Goal: Information Seeking & Learning: Learn about a topic

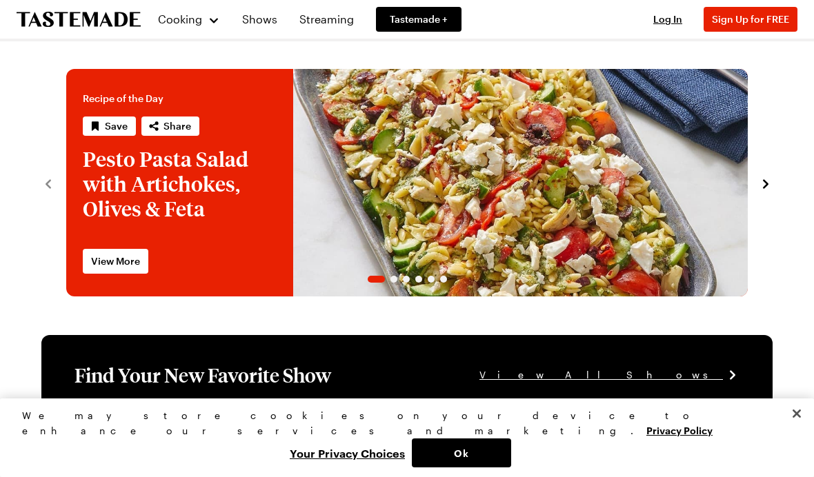
click at [259, 26] on link "Shows" at bounding box center [260, 19] width 52 height 39
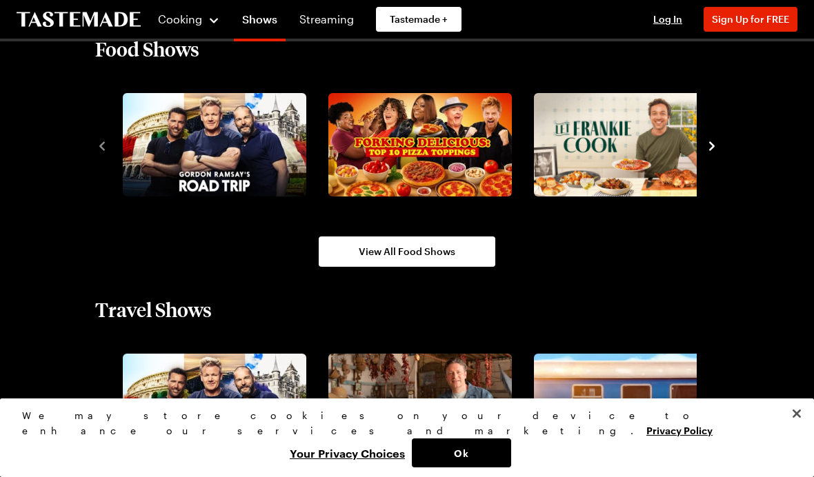
scroll to position [1169, 0]
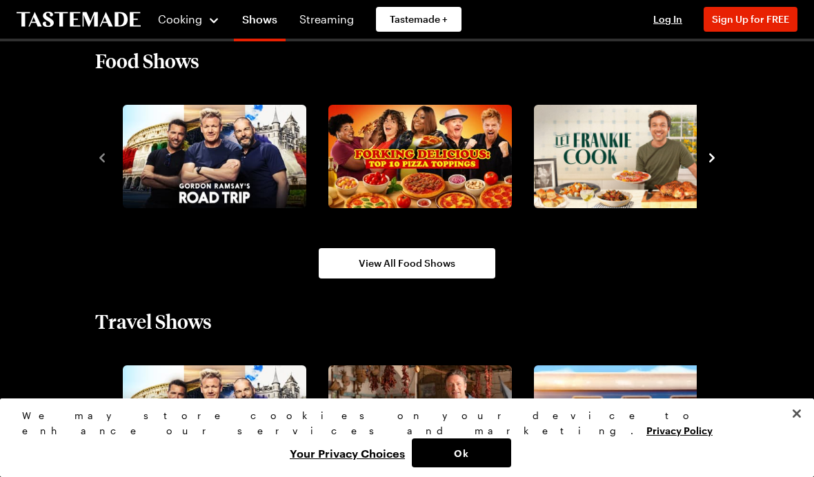
click at [712, 164] on icon "navigate to next item" at bounding box center [712, 158] width 14 height 14
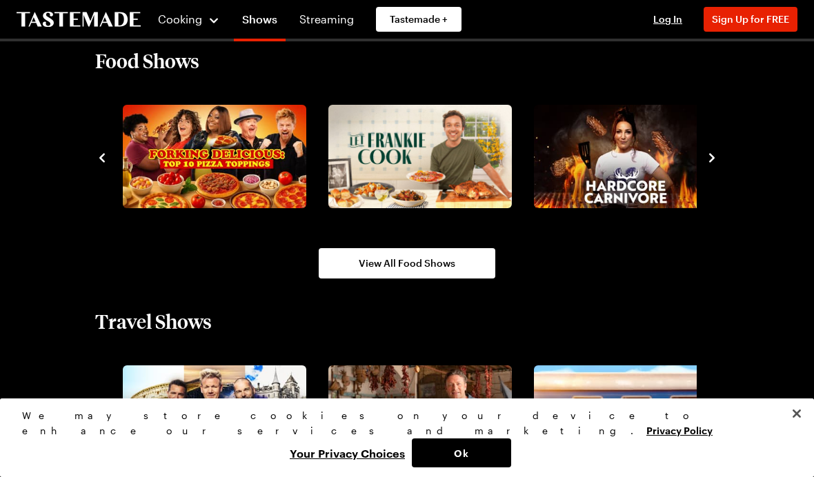
click at [713, 163] on icon "navigate to next item" at bounding box center [712, 158] width 14 height 14
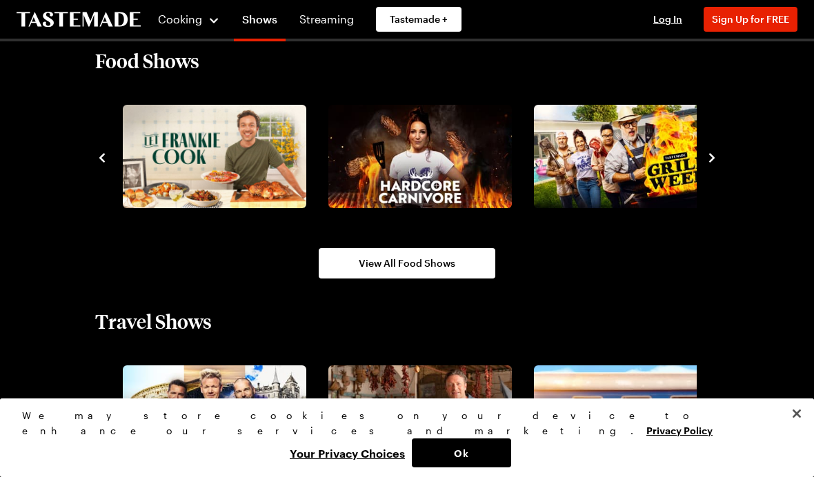
click at [718, 159] on icon "navigate to next item" at bounding box center [712, 158] width 14 height 14
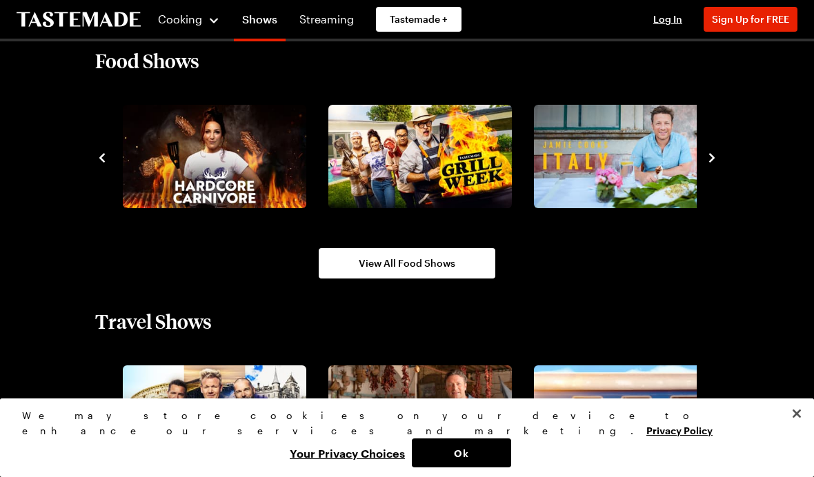
click at [712, 163] on icon "navigate to next item" at bounding box center [712, 158] width 14 height 14
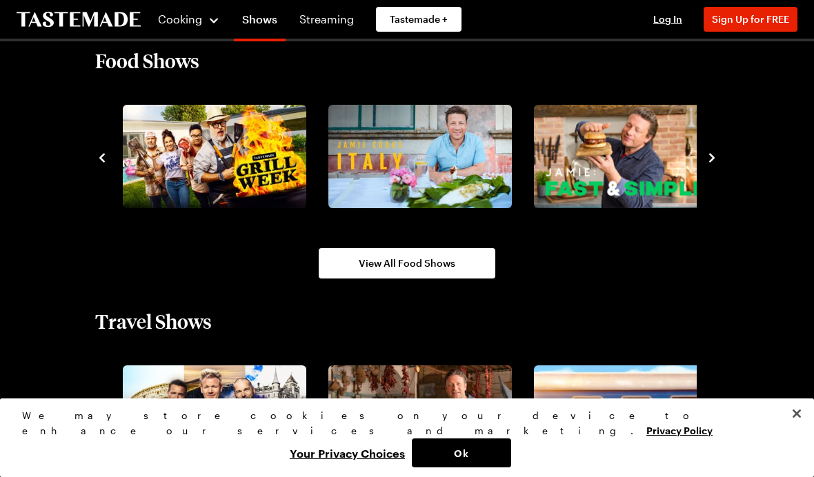
click at [706, 163] on icon "navigate to next item" at bounding box center [712, 158] width 14 height 14
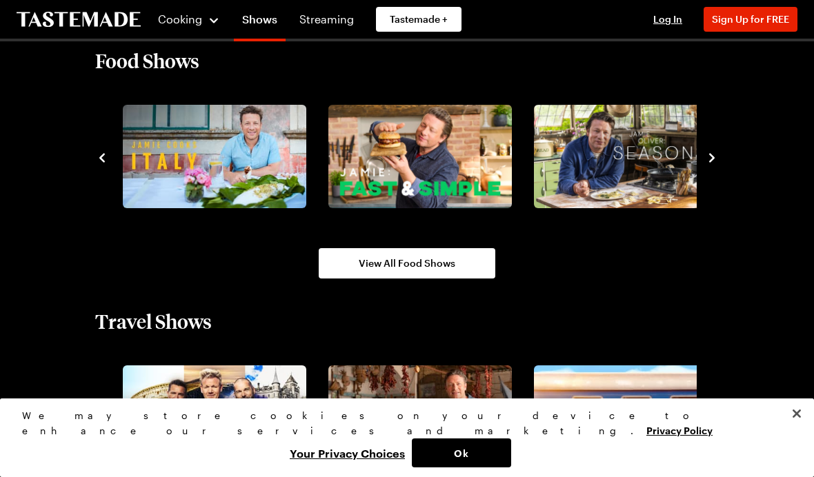
click at [716, 165] on button "navigate to next item" at bounding box center [712, 156] width 14 height 17
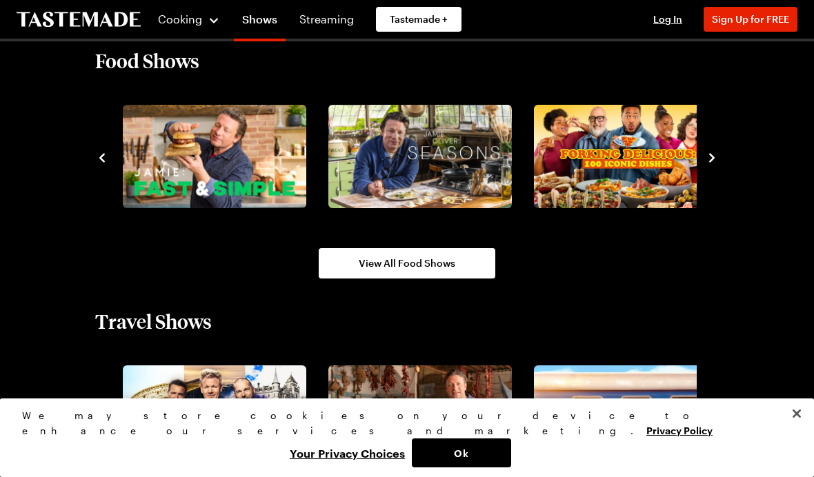
click at [712, 163] on icon "navigate to next item" at bounding box center [712, 158] width 14 height 14
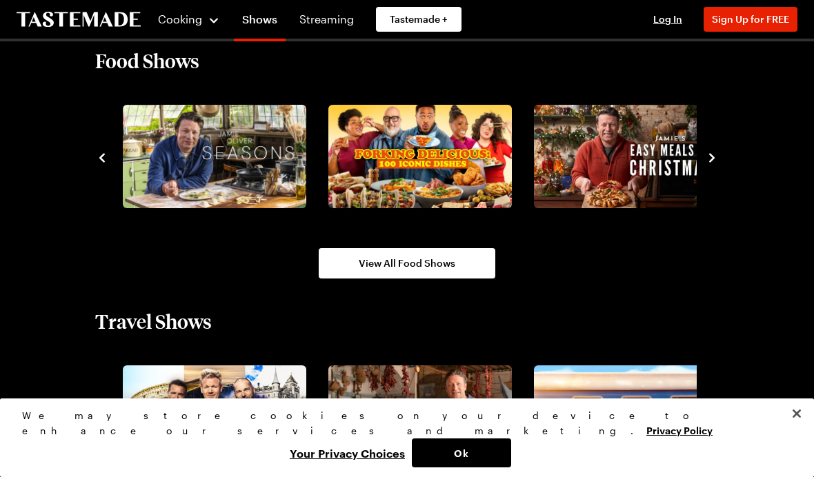
click at [712, 164] on icon "navigate to next item" at bounding box center [712, 158] width 14 height 14
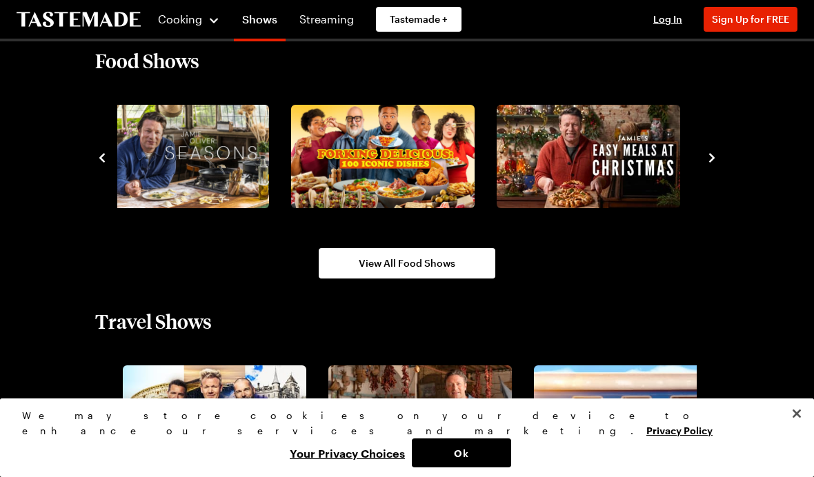
click at [717, 156] on icon "navigate to next item" at bounding box center [712, 158] width 14 height 14
click at [712, 162] on icon "navigate to next item" at bounding box center [712, 158] width 14 height 14
click at [710, 165] on button "navigate to next item" at bounding box center [712, 156] width 14 height 17
click at [709, 164] on icon "navigate to next item" at bounding box center [712, 158] width 14 height 14
click at [112, 176] on div at bounding box center [406, 157] width 623 height 112
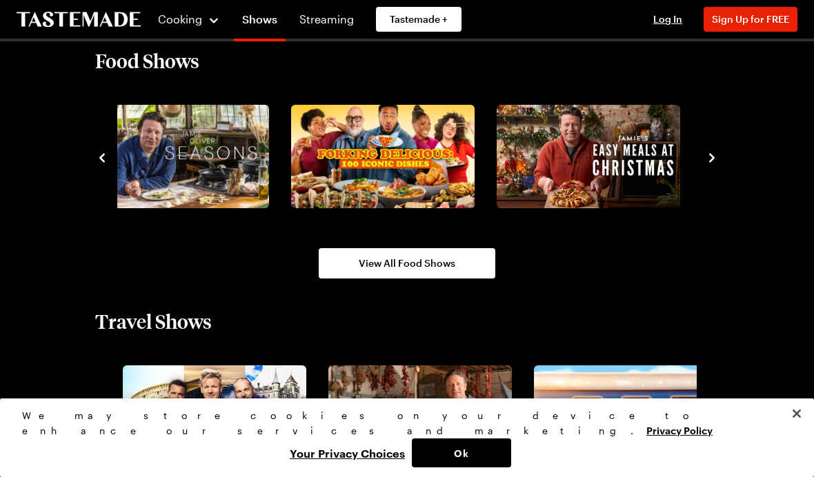
click at [436, 277] on link "View All Food Shows" at bounding box center [407, 263] width 177 height 30
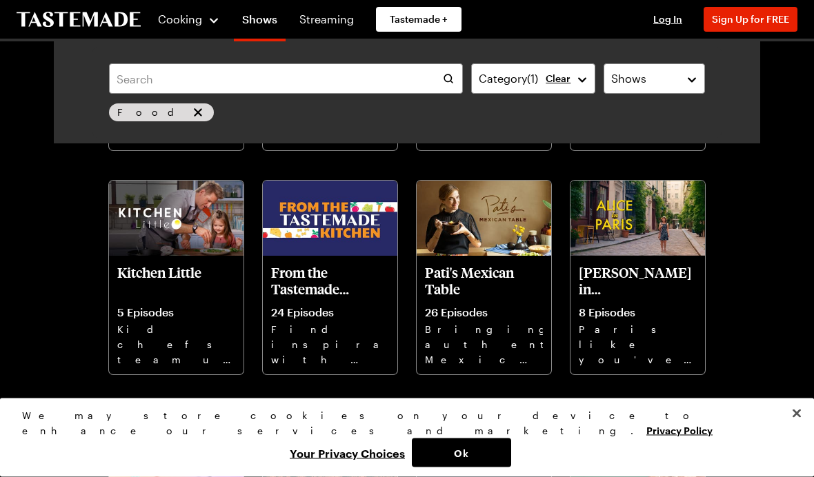
scroll to position [963, 0]
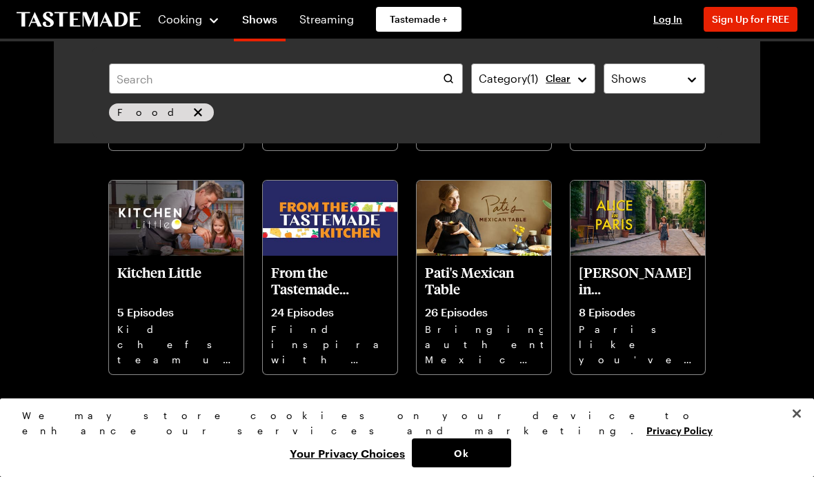
click at [500, 250] on img at bounding box center [484, 219] width 134 height 76
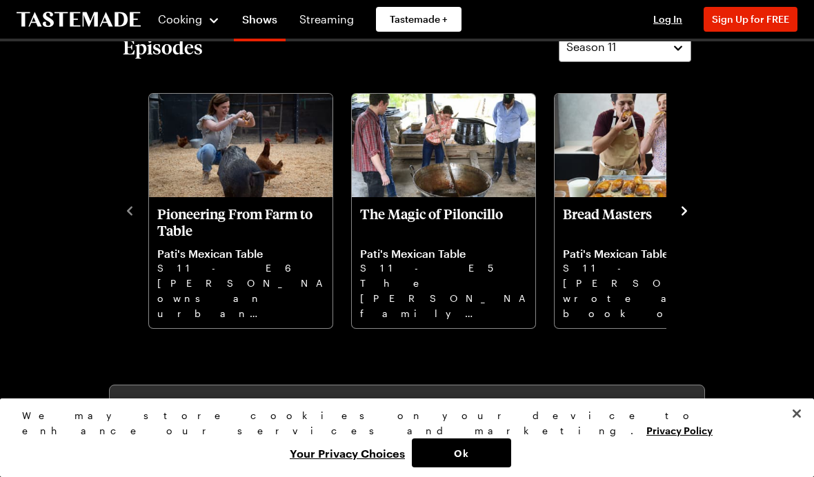
scroll to position [355, 0]
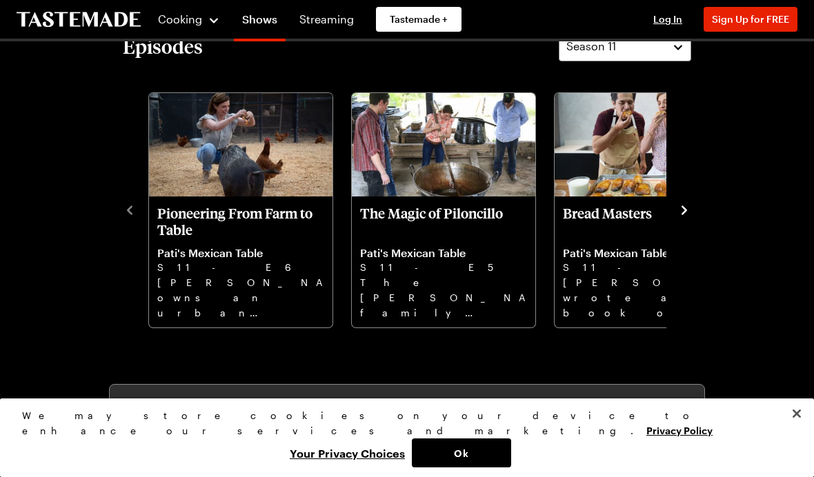
click at [497, 176] on img "The Magic of Piloncillo" at bounding box center [443, 144] width 183 height 103
click at [715, 181] on div at bounding box center [407, 238] width 814 height 477
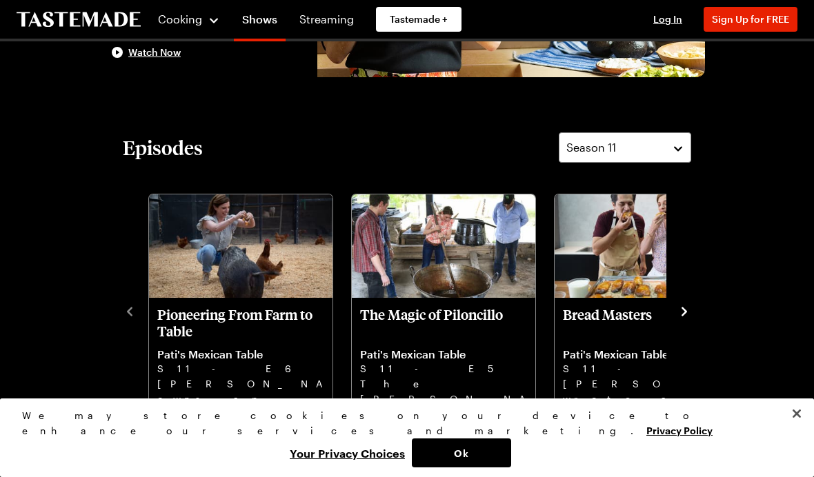
scroll to position [253, 0]
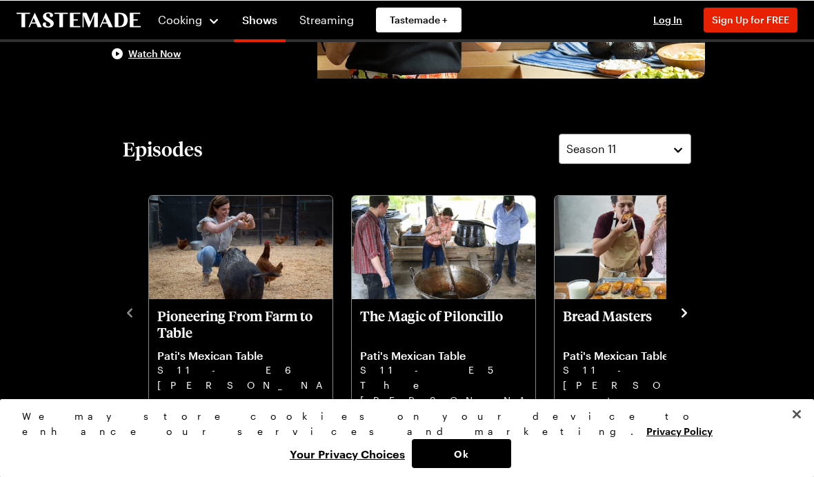
click at [218, 16] on div "Cooking" at bounding box center [188, 19] width 63 height 17
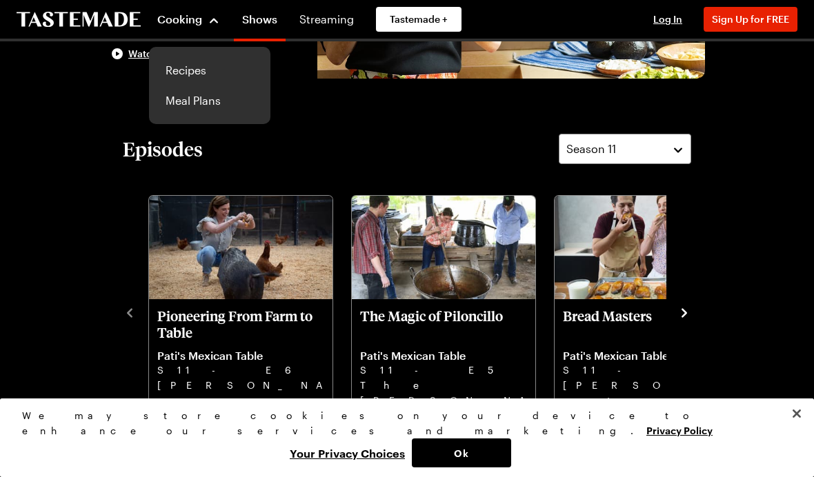
click at [202, 85] on link "Recipes" at bounding box center [209, 70] width 105 height 30
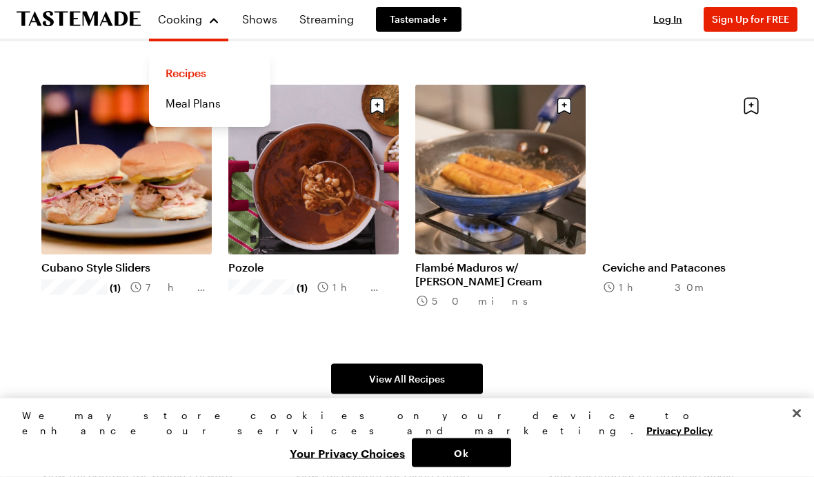
scroll to position [914, 0]
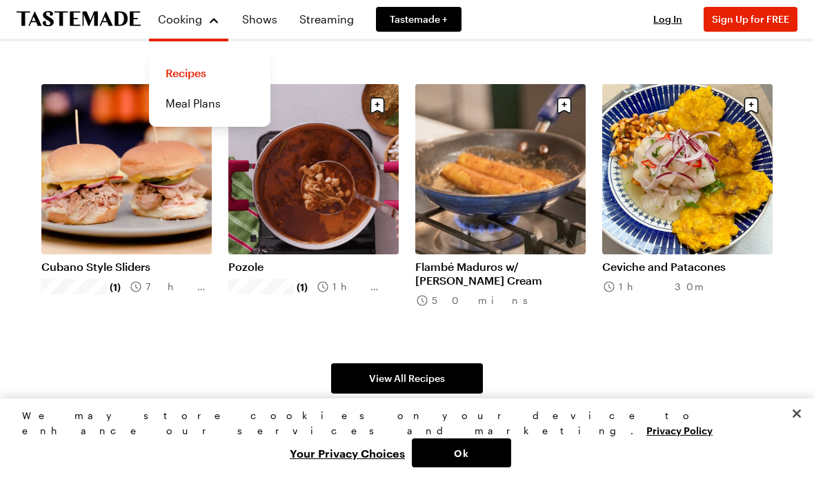
click at [441, 372] on span "View All Recipes" at bounding box center [407, 379] width 76 height 14
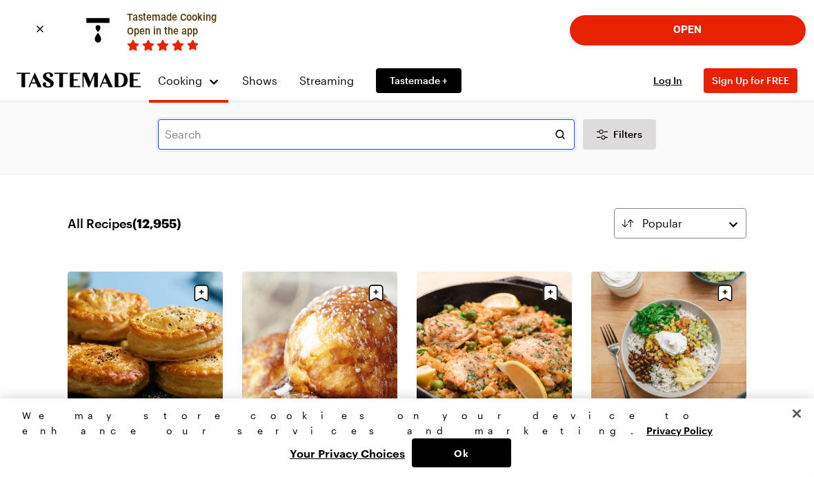
click at [500, 140] on input "text" at bounding box center [366, 134] width 417 height 30
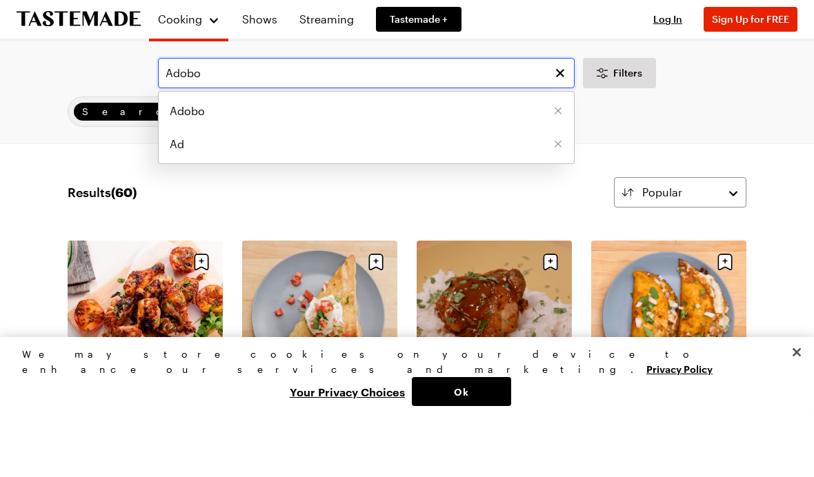
type input "Adobo"
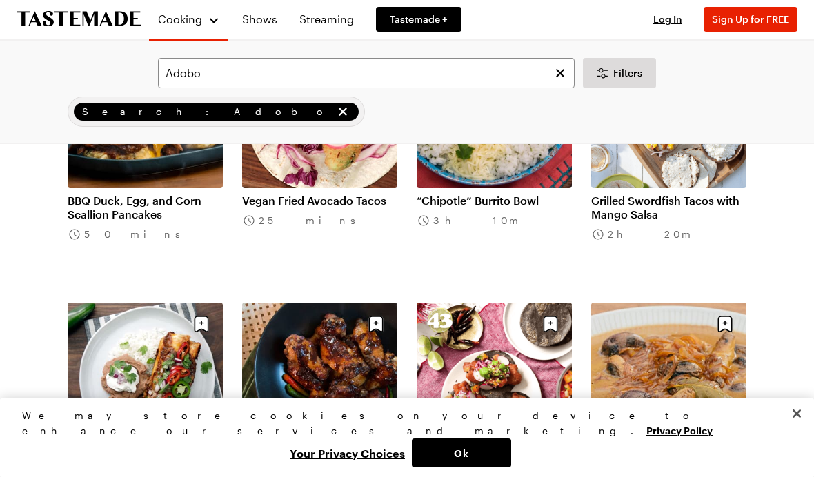
scroll to position [808, 0]
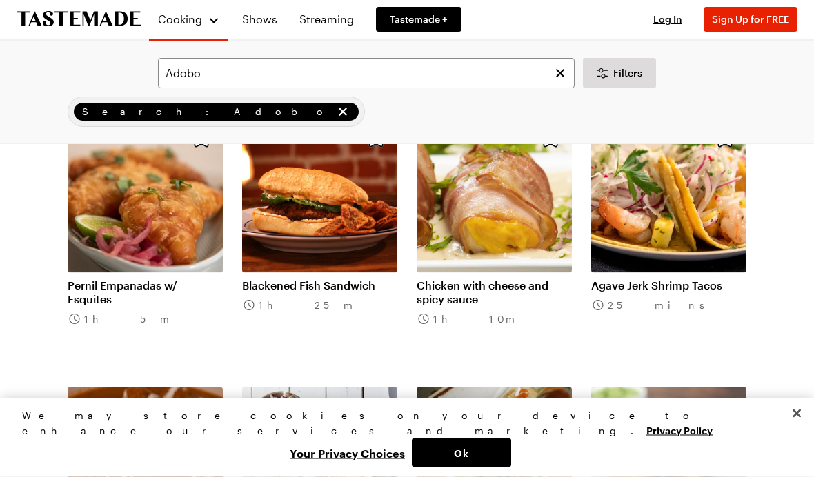
scroll to position [2072, 0]
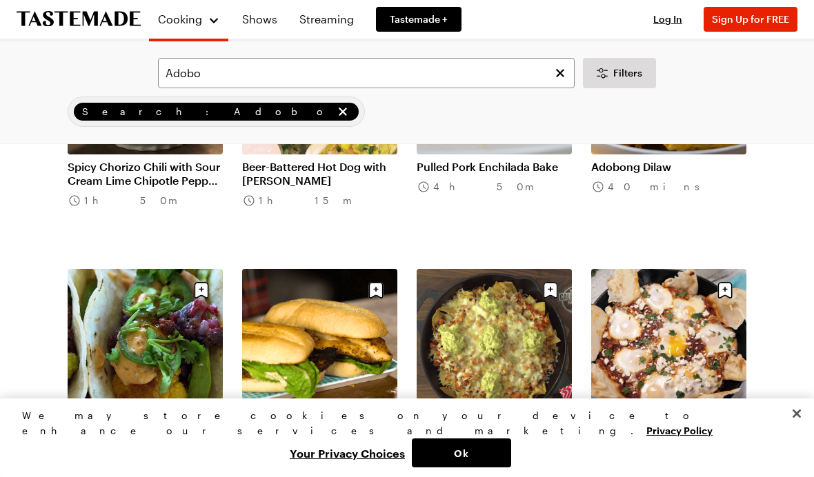
scroll to position [2729, 0]
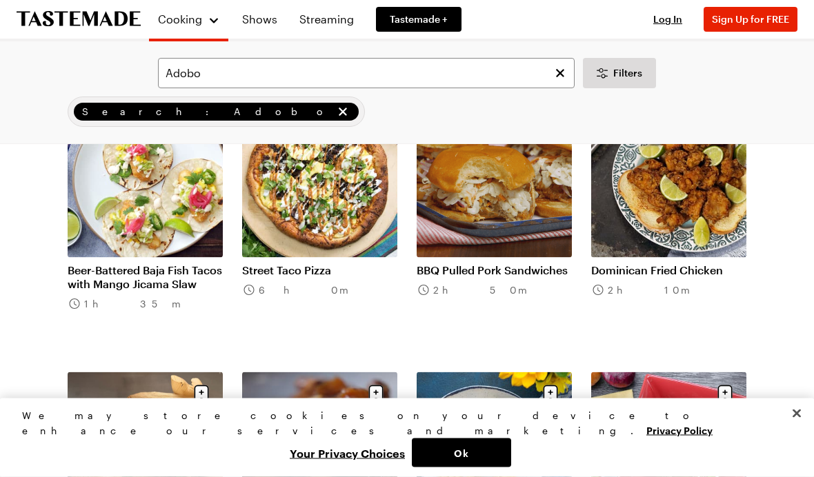
click at [558, 70] on icon "Clear search" at bounding box center [560, 73] width 8 height 8
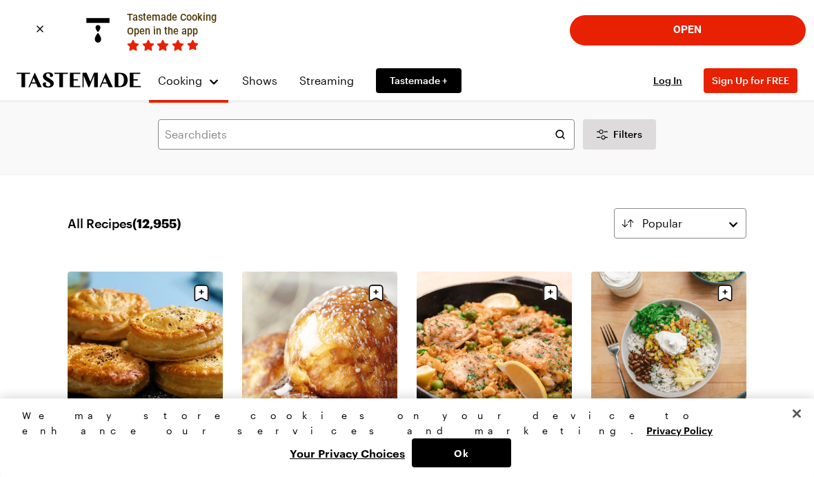
click at [480, 59] on div "Tastemade Cooking Open in the app Open" at bounding box center [407, 30] width 814 height 61
click at [479, 125] on input "text" at bounding box center [366, 134] width 417 height 30
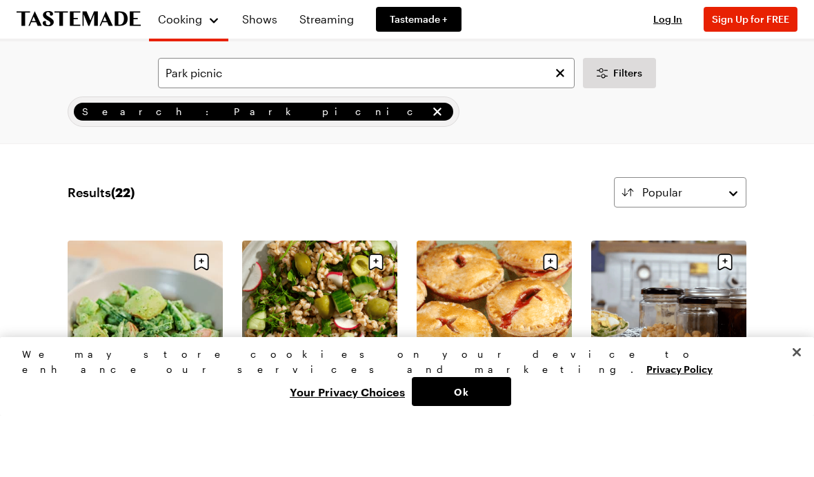
scroll to position [61, 0]
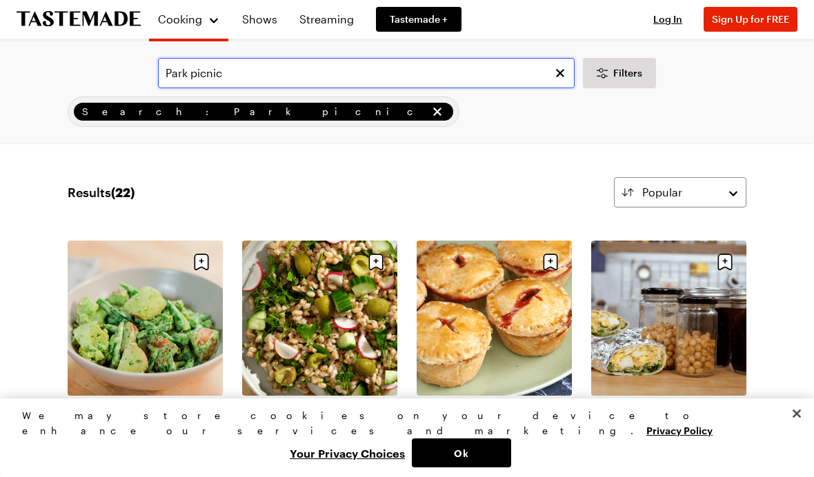
click at [206, 69] on input "Park picnic" at bounding box center [366, 73] width 417 height 30
click at [492, 79] on input "Pork picnic" at bounding box center [366, 73] width 417 height 30
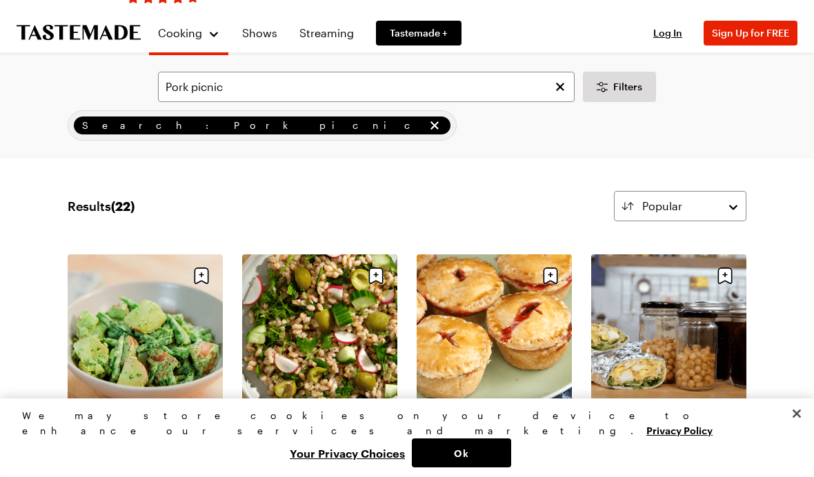
scroll to position [41, 0]
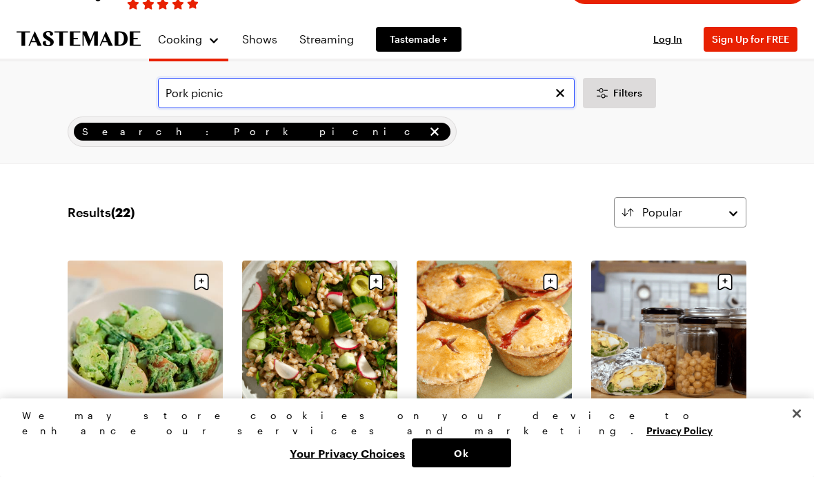
click at [281, 88] on input "Pork picnic" at bounding box center [366, 93] width 417 height 30
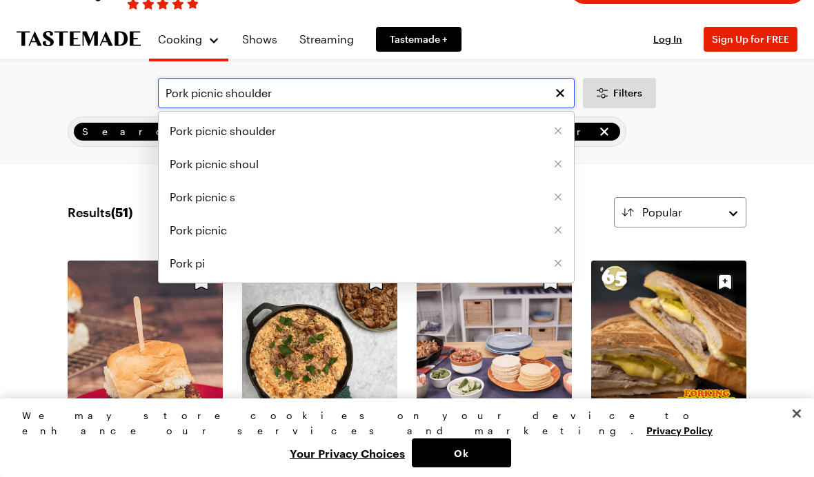
type input "Pork picnic shoulder"
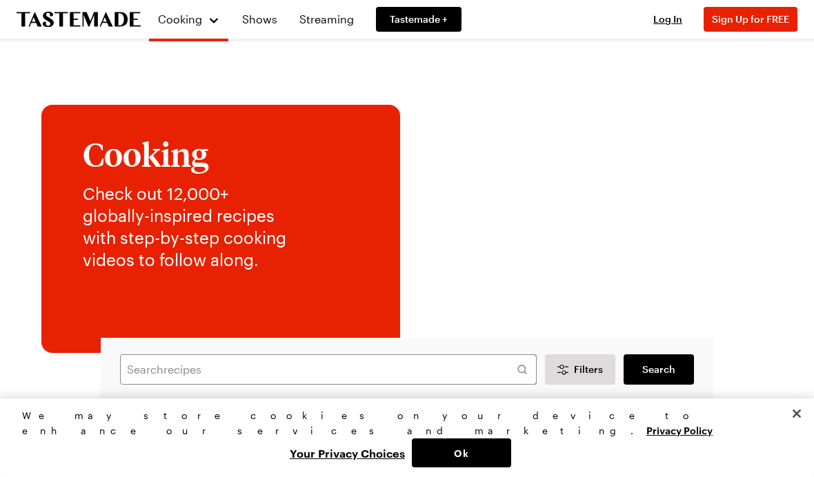
scroll to position [914, 0]
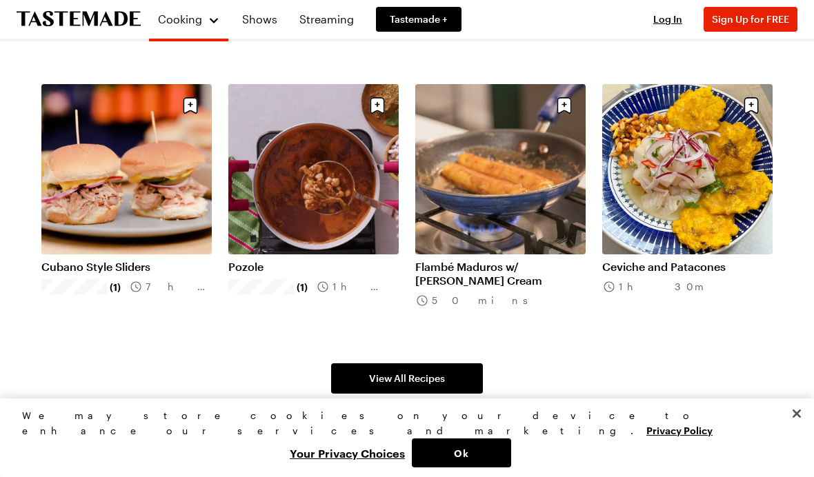
scroll to position [252, 0]
